Goal: Find specific fact: Find specific fact

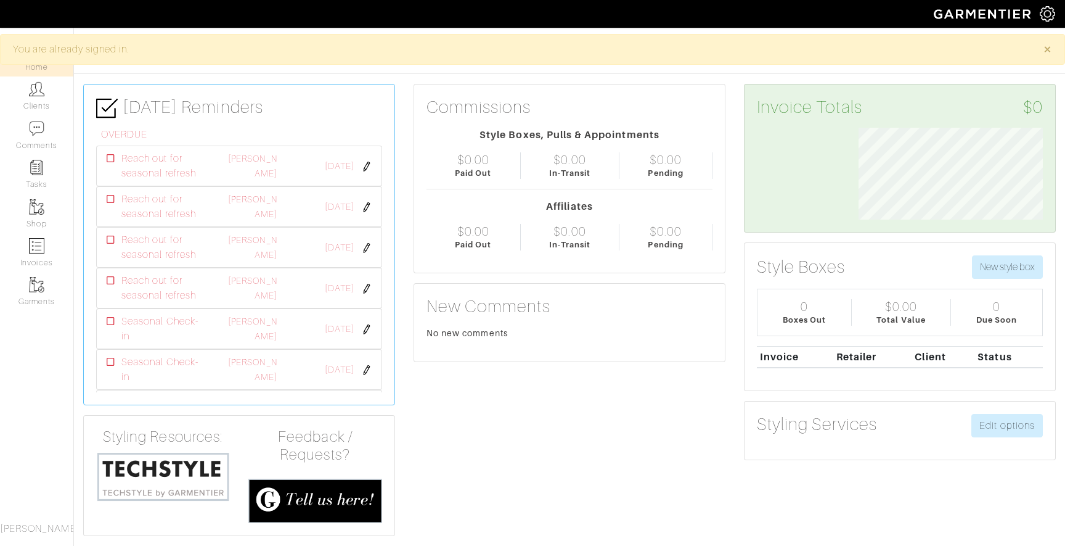
scroll to position [92, 203]
click at [39, 89] on img at bounding box center [36, 88] width 15 height 15
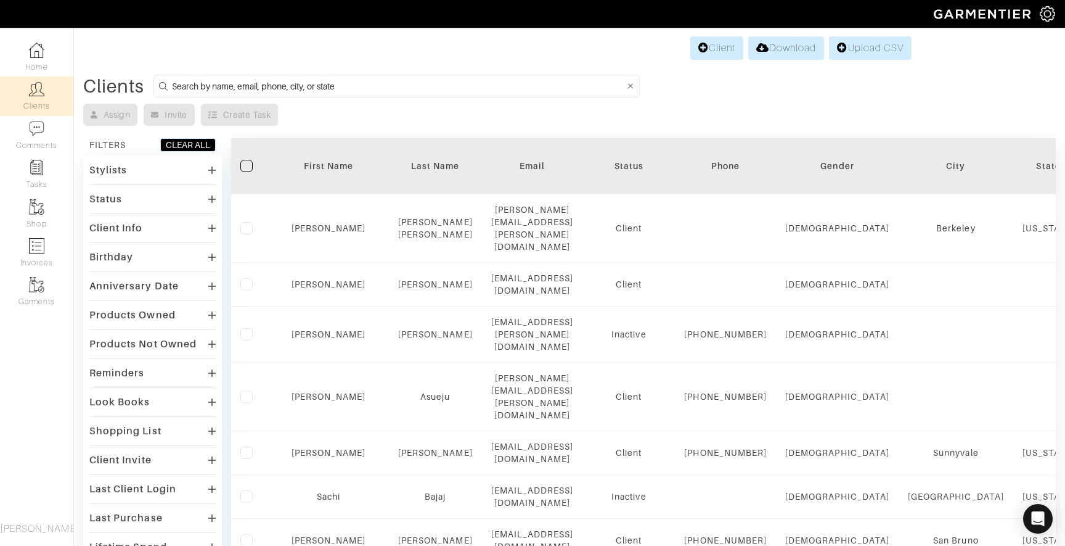
click at [263, 80] on input at bounding box center [398, 85] width 452 height 15
type input "meera"
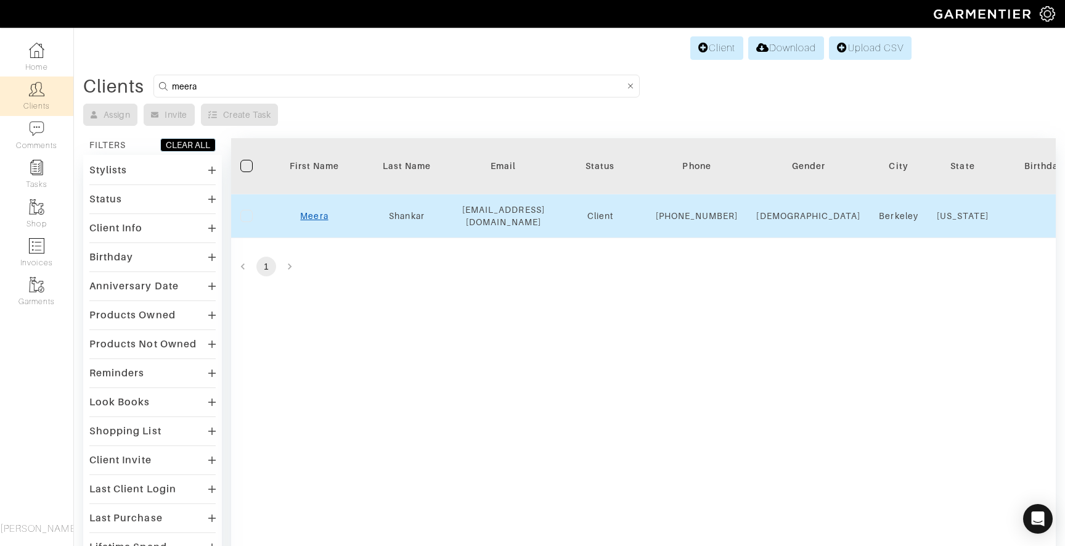
click at [318, 221] on link "Meera" at bounding box center [314, 216] width 28 height 10
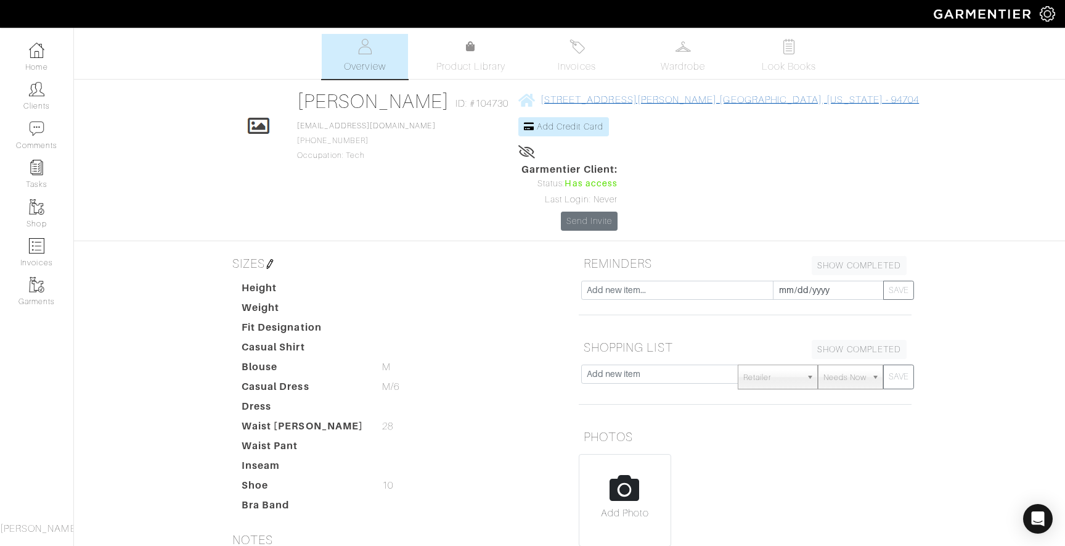
click at [613, 100] on span "[STREET_ADDRESS][PERSON_NAME] [GEOGRAPHIC_DATA], [US_STATE] - 94704" at bounding box center [730, 99] width 378 height 11
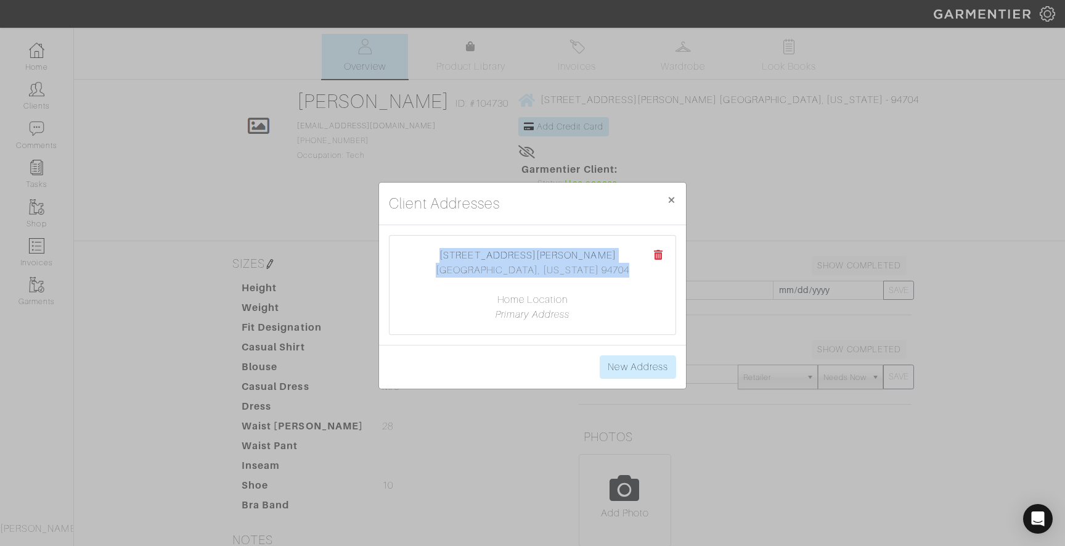
drag, startPoint x: 480, startPoint y: 248, endPoint x: 636, endPoint y: 266, distance: 156.9
click at [637, 267] on center "[STREET_ADDRESS][PERSON_NAME] [GEOGRAPHIC_DATA], [US_STATE] 94704 Home Location…" at bounding box center [532, 285] width 261 height 74
copy center "[STREET_ADDRESS][PERSON_NAME][US_STATE]"
click at [605, 280] on center "[STREET_ADDRESS][PERSON_NAME] [GEOGRAPHIC_DATA], [US_STATE] 94704 Home Location…" at bounding box center [532, 285] width 261 height 74
drag, startPoint x: 586, startPoint y: 268, endPoint x: 562, endPoint y: 269, distance: 24.1
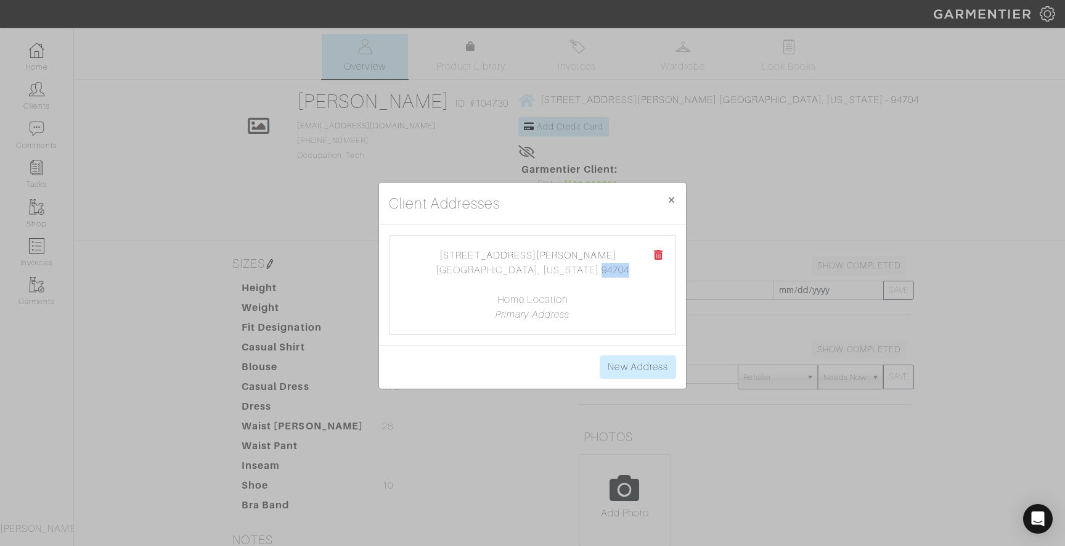
click at [562, 269] on center "[STREET_ADDRESS][PERSON_NAME] [GEOGRAPHIC_DATA], [US_STATE] 94704 Home Location…" at bounding box center [532, 285] width 261 height 74
copy center "94704"
drag, startPoint x: 491, startPoint y: 248, endPoint x: 604, endPoint y: 249, distance: 113.4
click at [604, 249] on center "[STREET_ADDRESS][PERSON_NAME] [GEOGRAPHIC_DATA], [US_STATE] 94704 Home Location…" at bounding box center [532, 285] width 261 height 74
copy link "[STREET_ADDRESS][PERSON_NAME]"
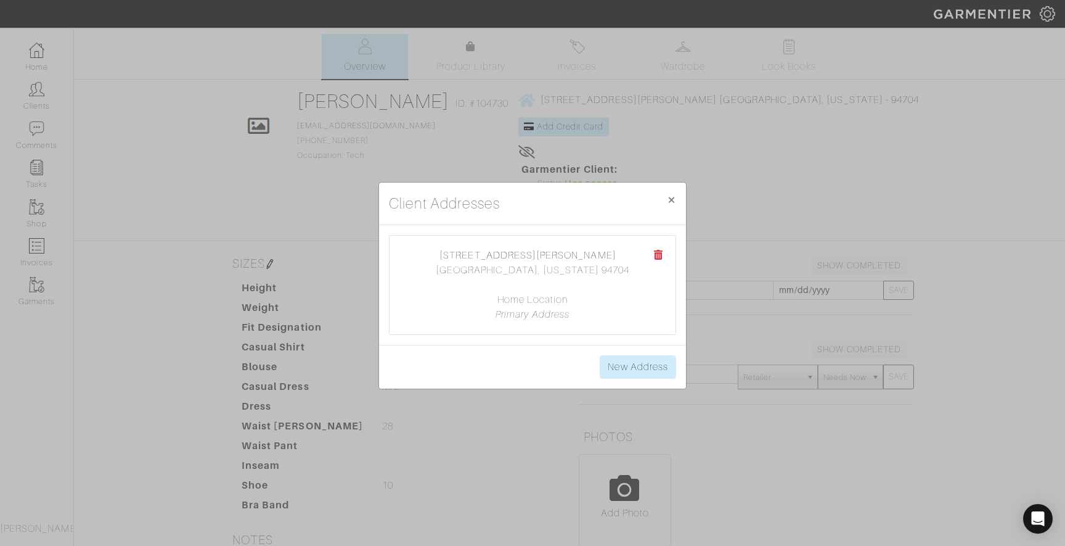
click at [493, 269] on center "[STREET_ADDRESS][PERSON_NAME] [GEOGRAPHIC_DATA], [US_STATE] 94704 Home Location…" at bounding box center [532, 285] width 261 height 74
copy center "Berkeley"
click at [579, 265] on center "[STREET_ADDRESS][PERSON_NAME] [GEOGRAPHIC_DATA], [US_STATE] 94704 Home Location…" at bounding box center [532, 285] width 261 height 74
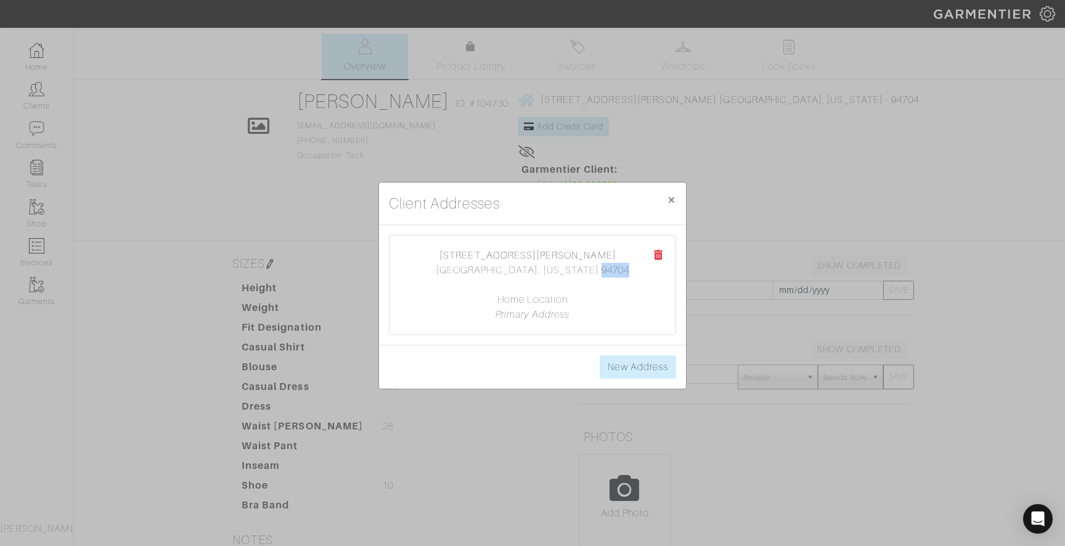
copy center "94704"
click at [669, 201] on span "×" at bounding box center [671, 199] width 9 height 17
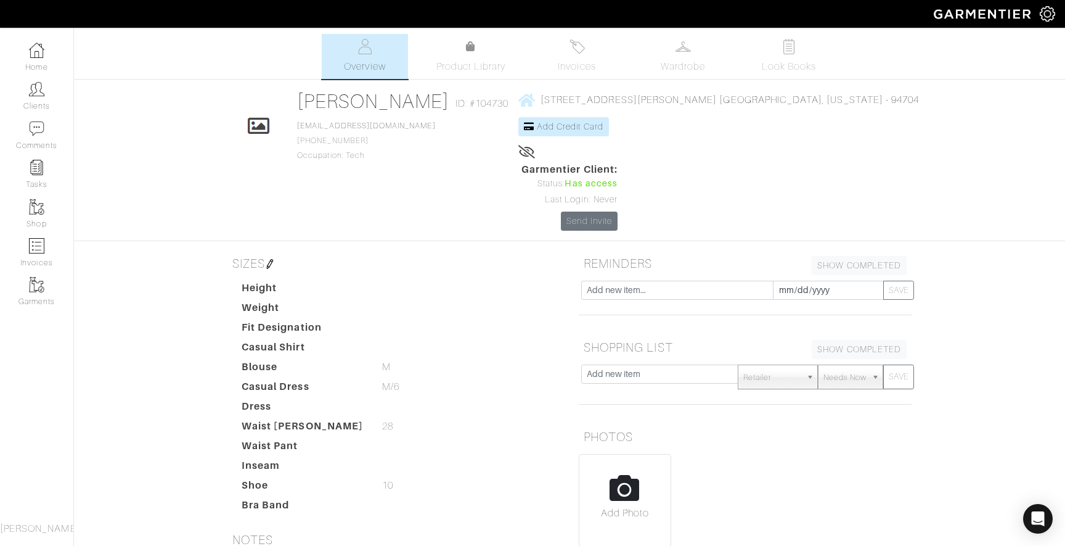
drag, startPoint x: 391, startPoint y: 139, endPoint x: 333, endPoint y: 139, distance: 57.9
click at [333, 139] on div "Click To Edit [PERSON_NAME] ID: #104730 [EMAIL_ADDRESS][DOMAIN_NAME] [PHONE_NUM…" at bounding box center [569, 159] width 703 height 141
copy span "[PHONE_NUMBER]"
